Goal: Information Seeking & Learning: Learn about a topic

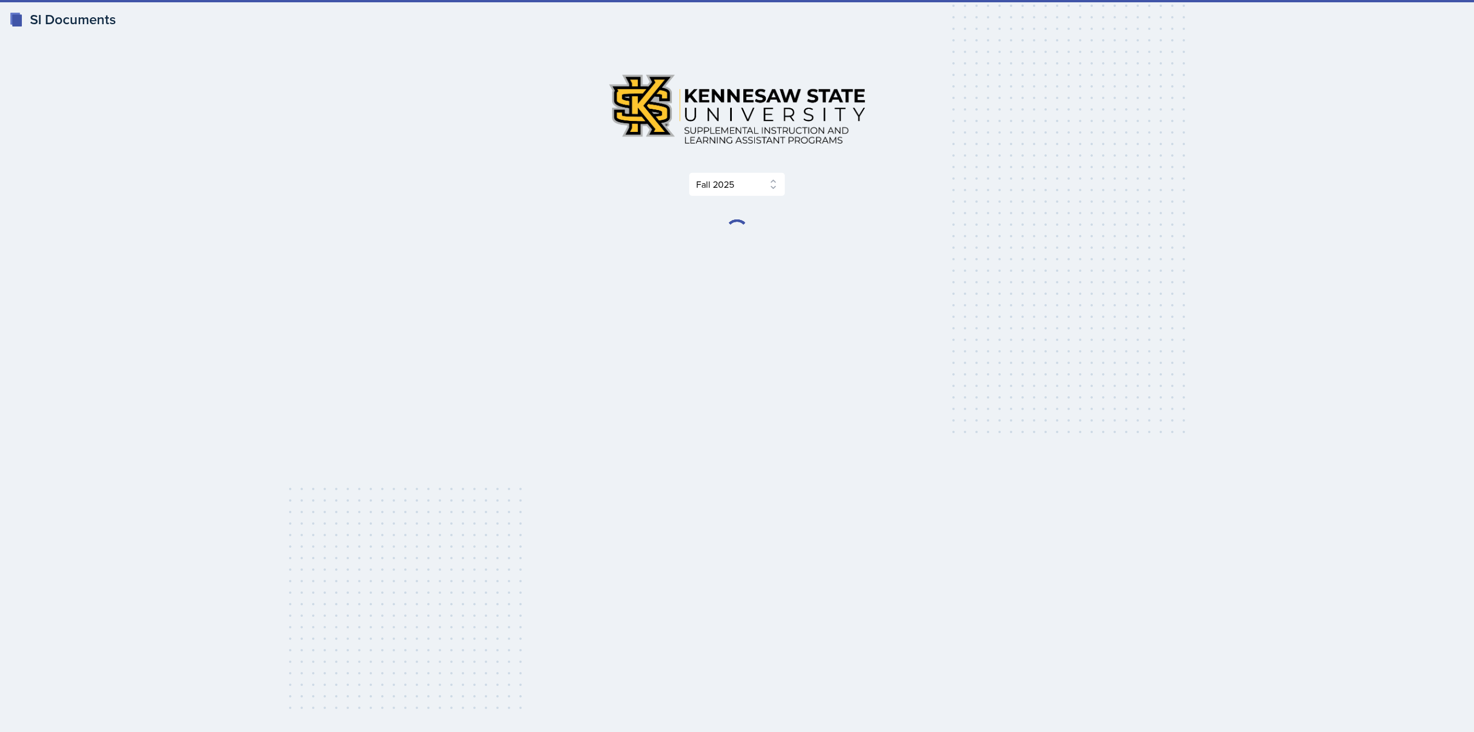
select select "2bed604d-1099-4043-b1bc-2365e8740244"
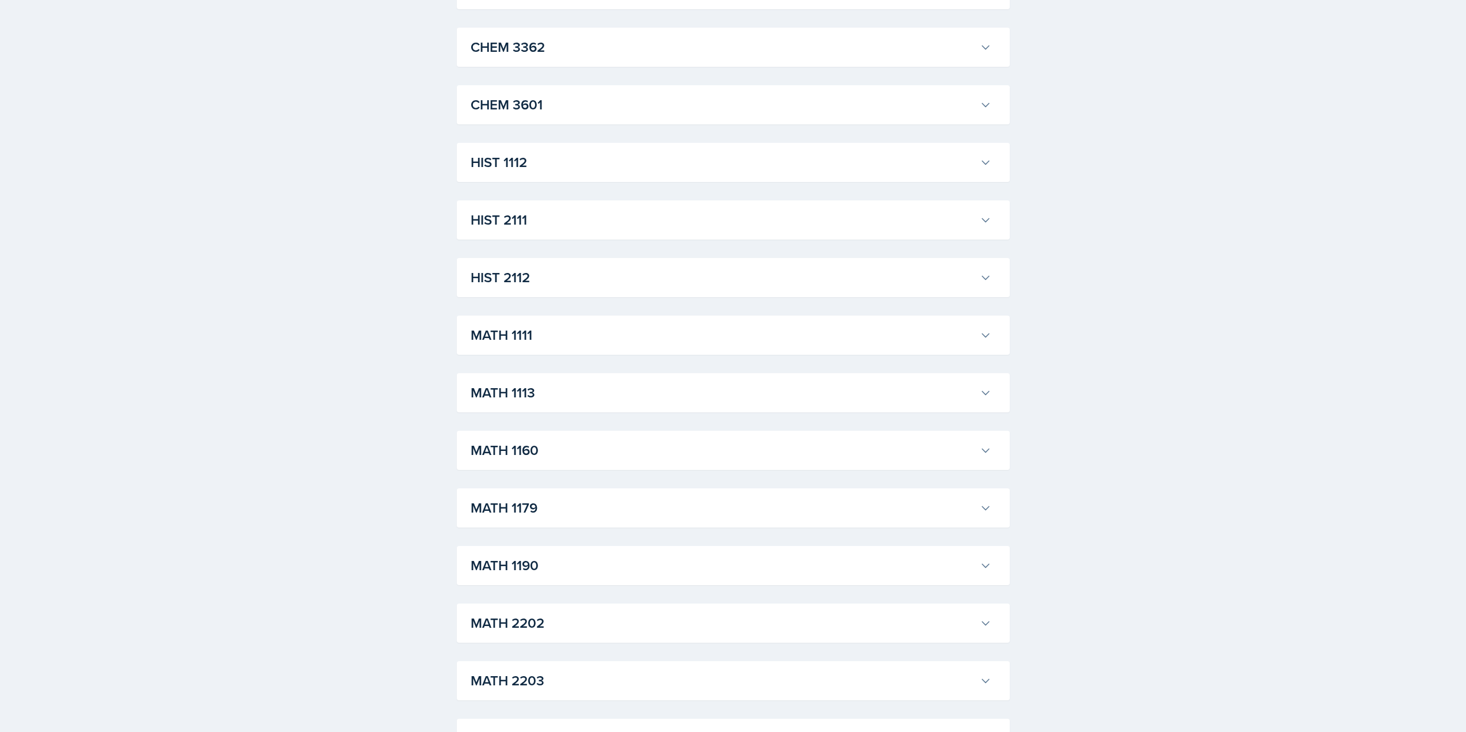
scroll to position [864, 0]
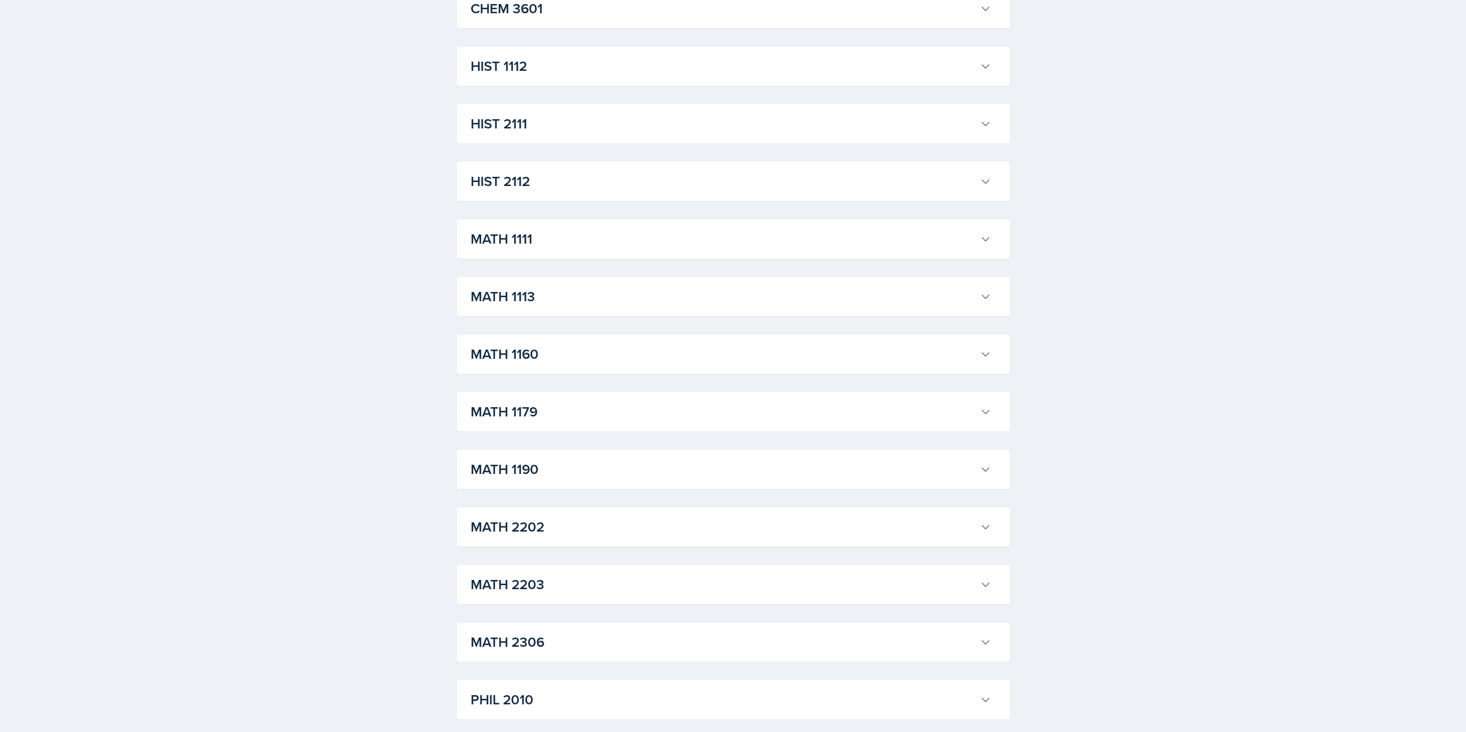
click at [568, 238] on h3 "MATH 1111" at bounding box center [723, 239] width 505 height 21
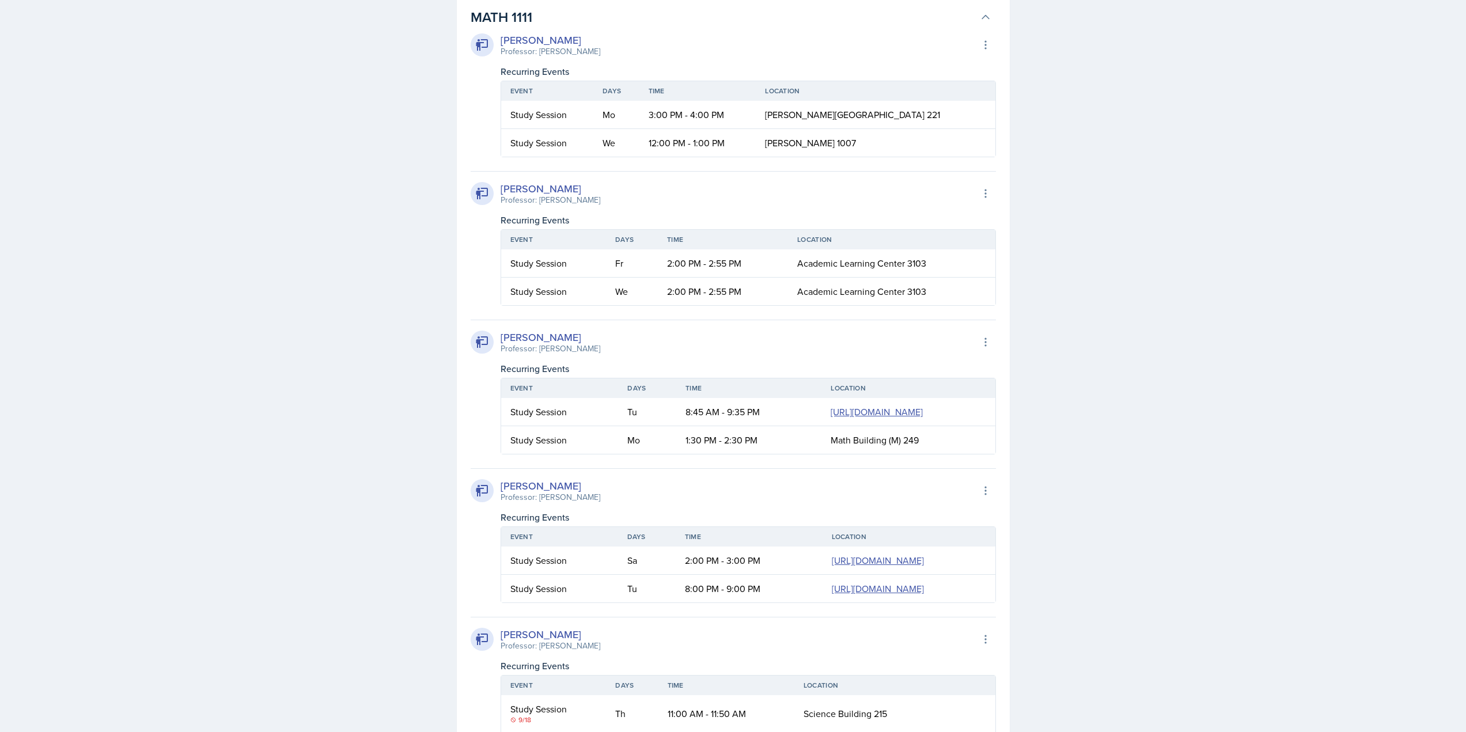
scroll to position [1094, 0]
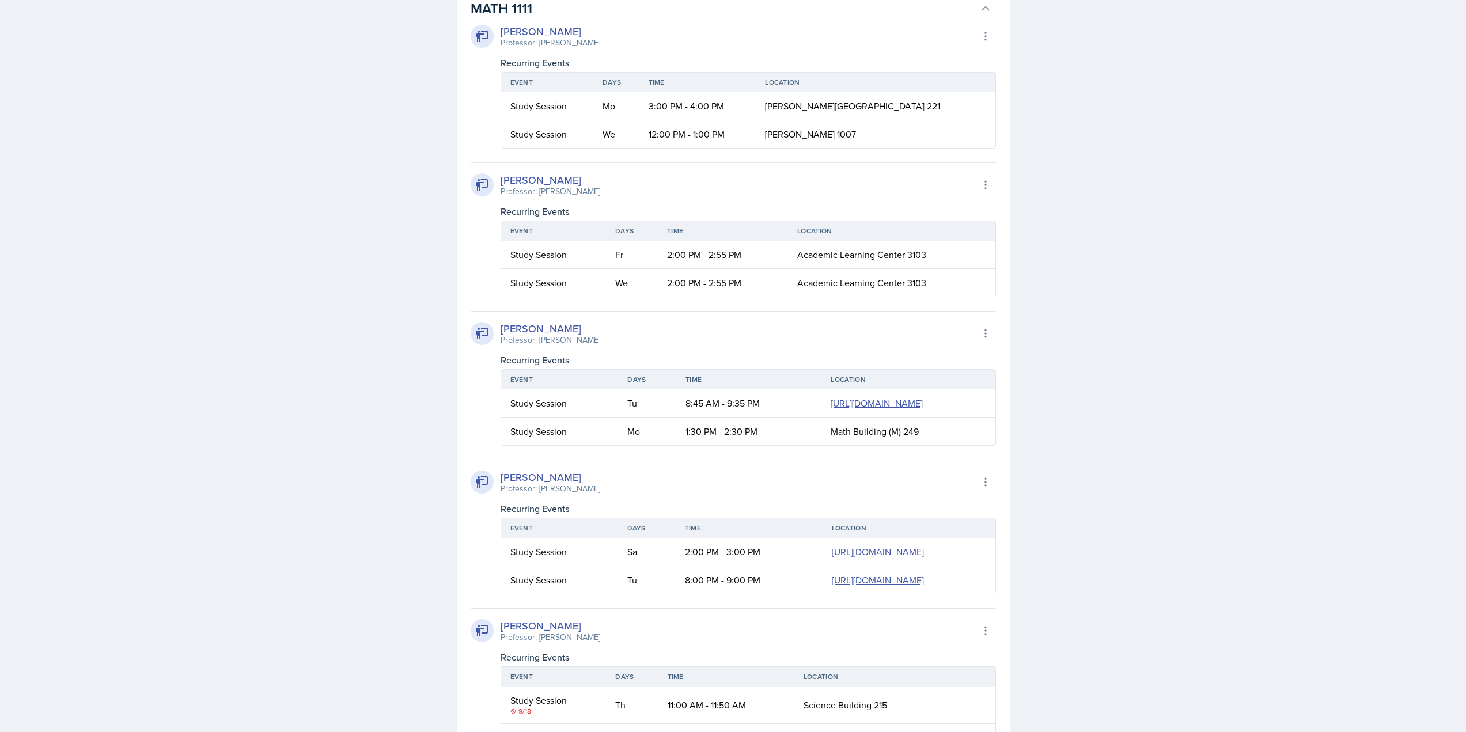
drag, startPoint x: 715, startPoint y: 110, endPoint x: 790, endPoint y: 158, distance: 88.8
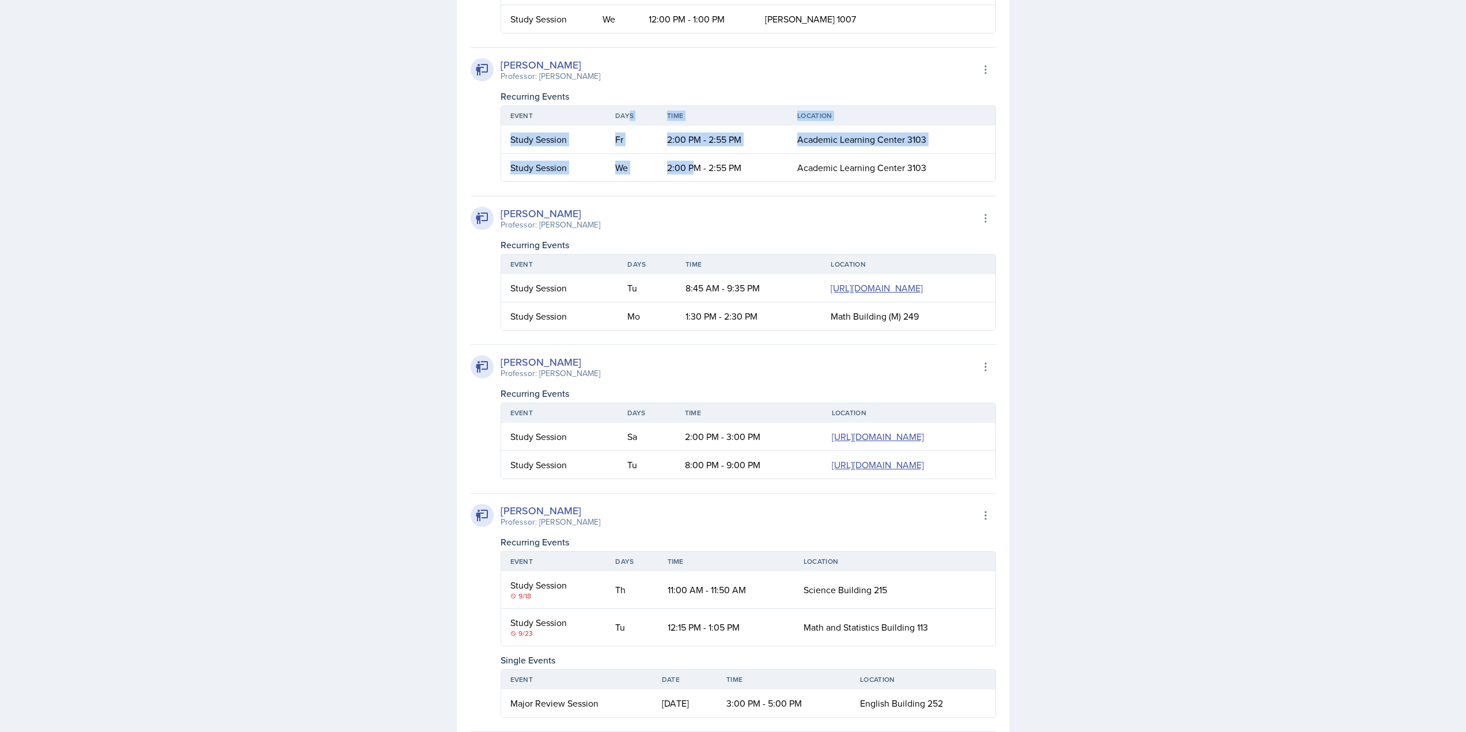
drag, startPoint x: 684, startPoint y: 145, endPoint x: 713, endPoint y: 173, distance: 41.1
click at [698, 161] on table "Event Days Time Location Study Session Fr 2:00 PM - 2:55 PM Academic Learning C…" at bounding box center [748, 143] width 495 height 77
click at [723, 177] on td "2:00 PM - 2:55 PM" at bounding box center [723, 168] width 130 height 28
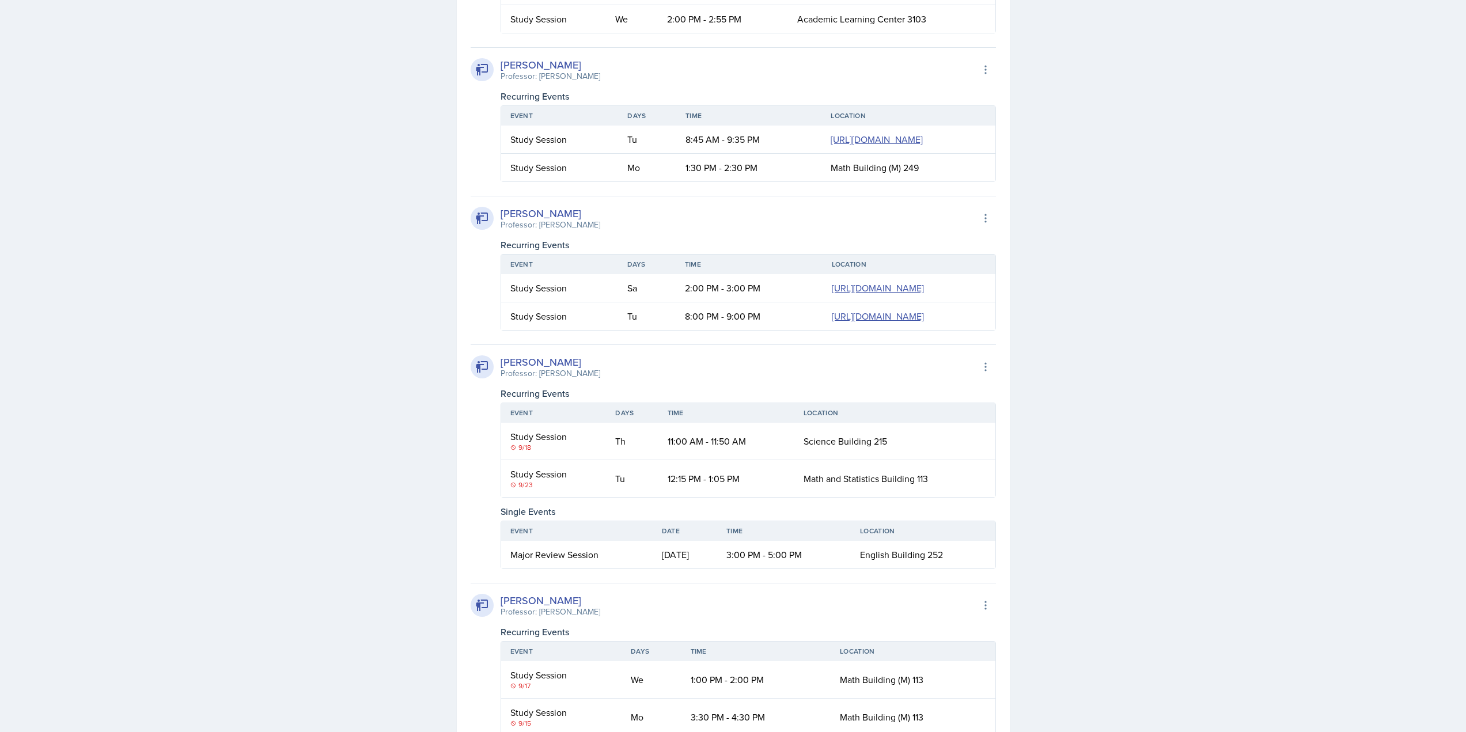
scroll to position [1382, 0]
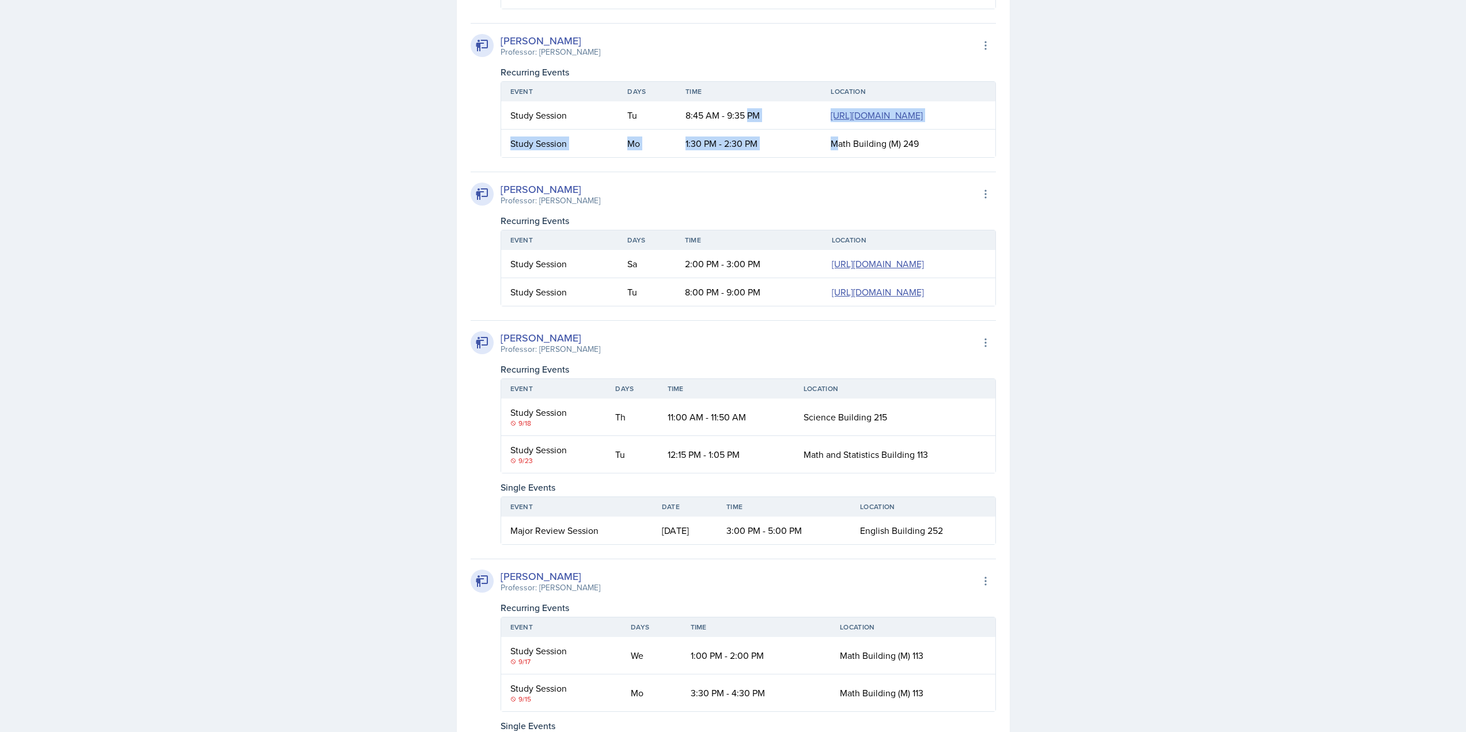
drag, startPoint x: 626, startPoint y: 194, endPoint x: 686, endPoint y: 230, distance: 70.0
click at [645, 158] on table "Event Days Time Location Study Session Tu 8:45 AM - 9:35 PM [URL][DOMAIN_NAME] …" at bounding box center [748, 119] width 495 height 77
click at [821, 157] on td "Math Building (M) 249" at bounding box center [907, 144] width 173 height 28
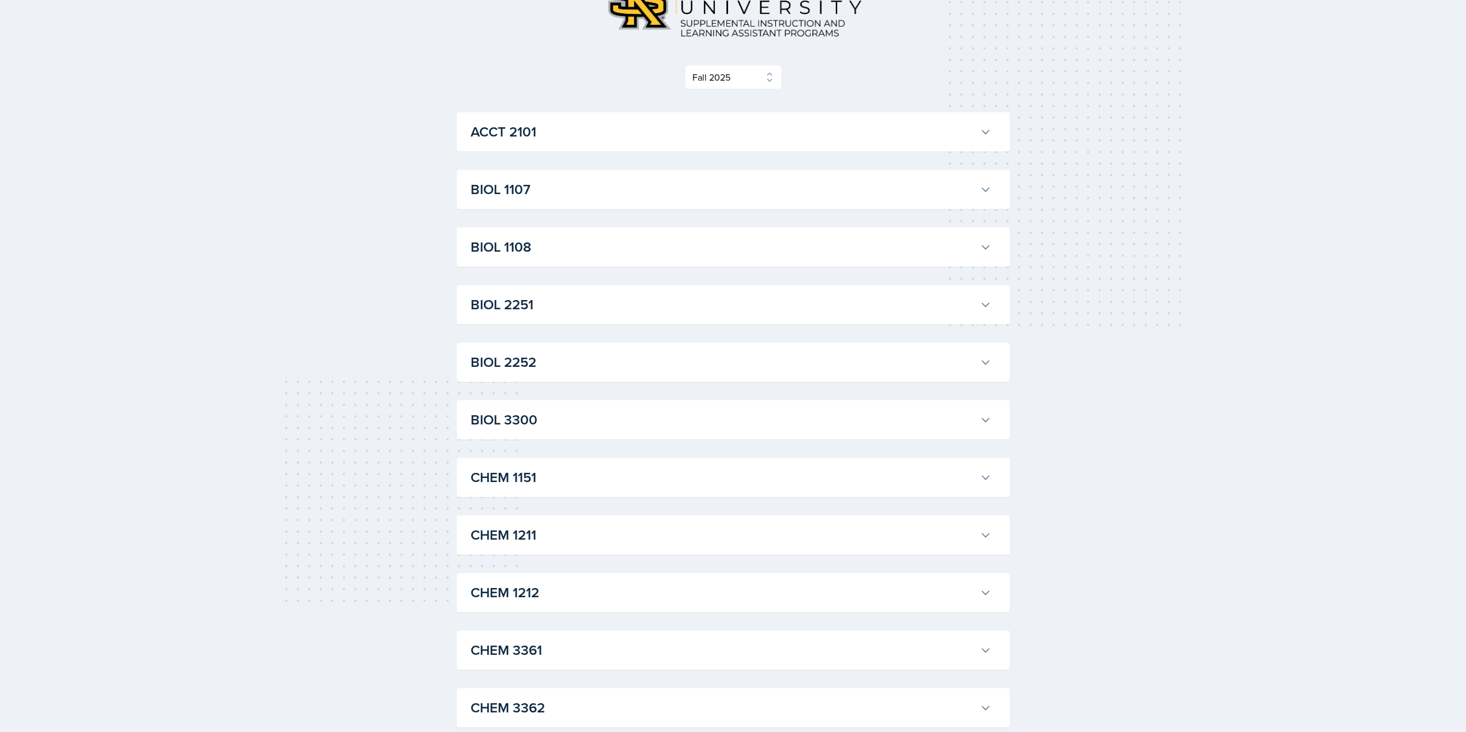
scroll to position [0, 0]
